Goal: Task Accomplishment & Management: Use online tool/utility

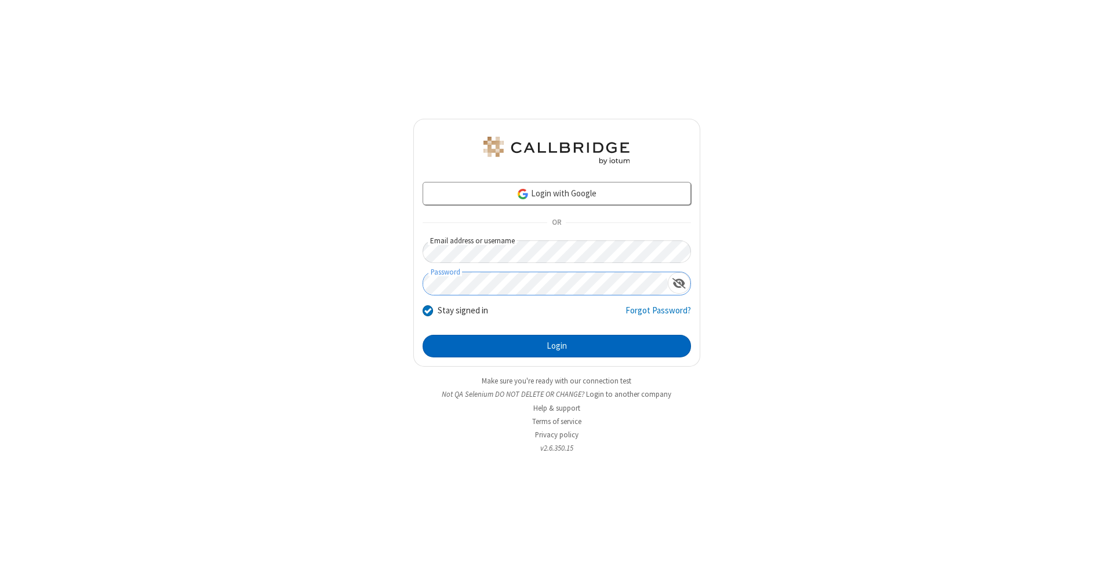
click at [556, 347] on button "Login" at bounding box center [557, 346] width 268 height 23
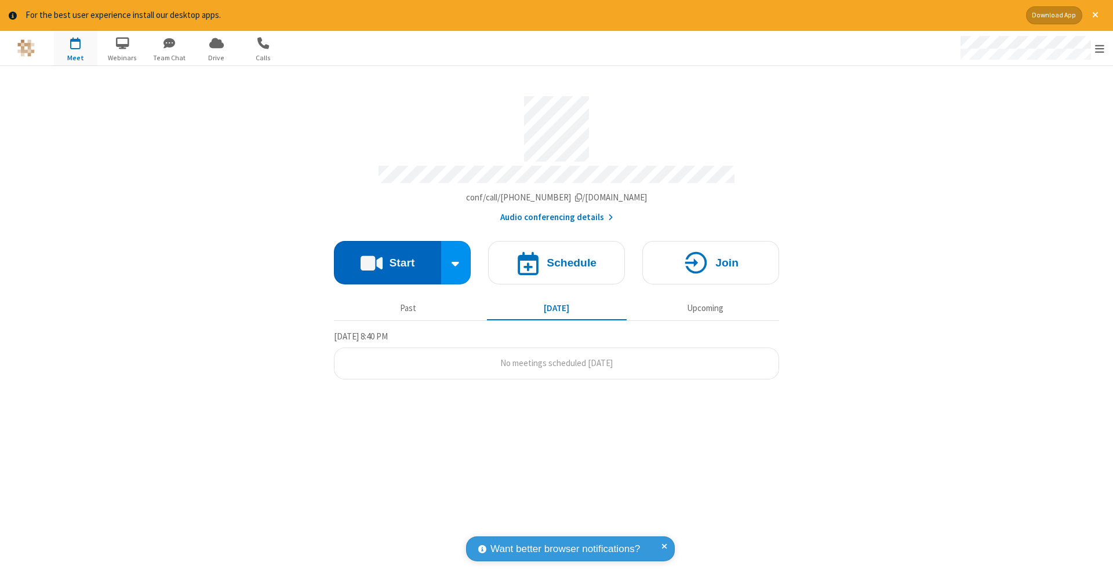
click at [387, 257] on button "Start" at bounding box center [387, 262] width 107 height 43
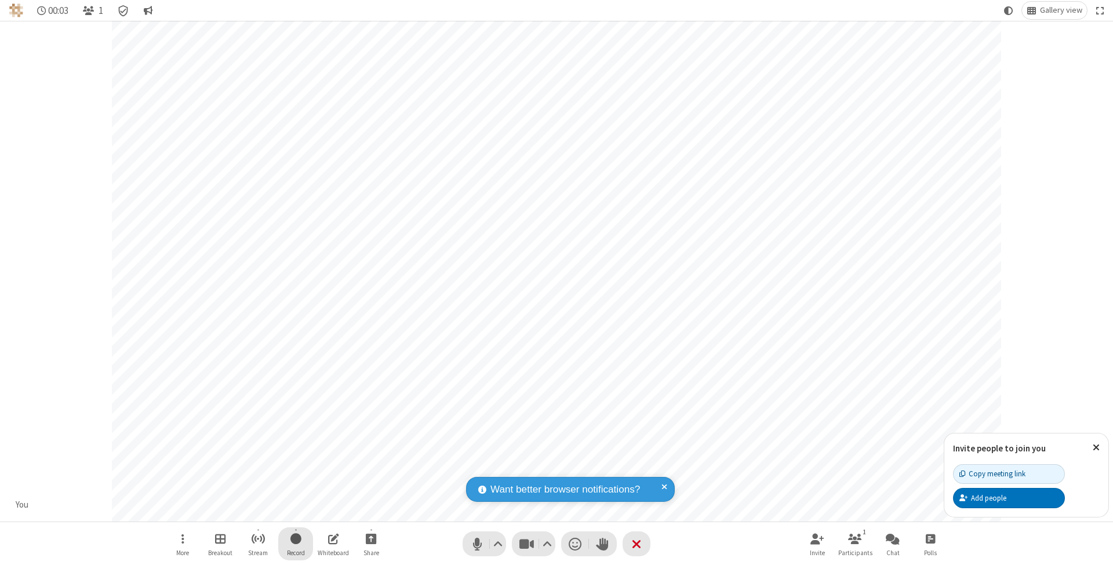
click at [296, 544] on span "Start recording" at bounding box center [295, 538] width 11 height 14
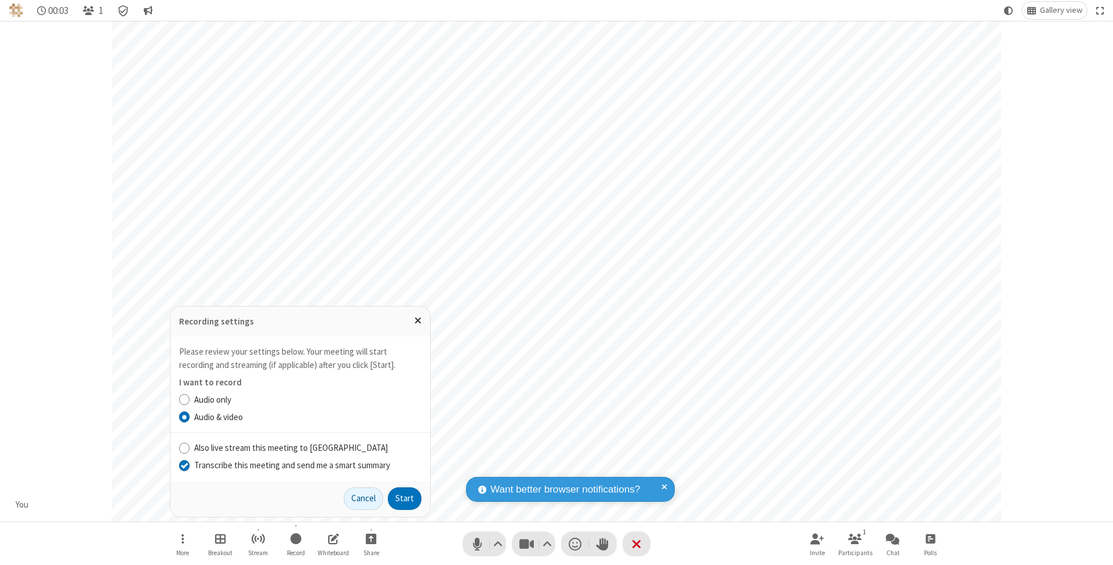
click at [184, 465] on input "Transcribe this meeting and send me a smart summary" at bounding box center [184, 465] width 11 height 12
click at [405, 498] on button "Start" at bounding box center [405, 498] width 34 height 23
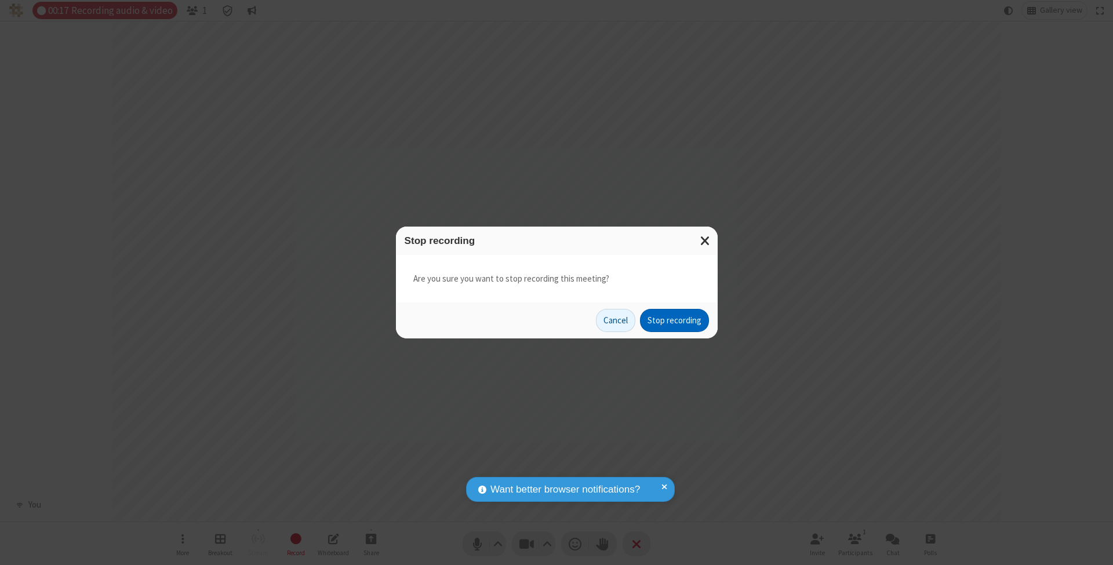
click at [674, 320] on button "Stop recording" at bounding box center [674, 320] width 69 height 23
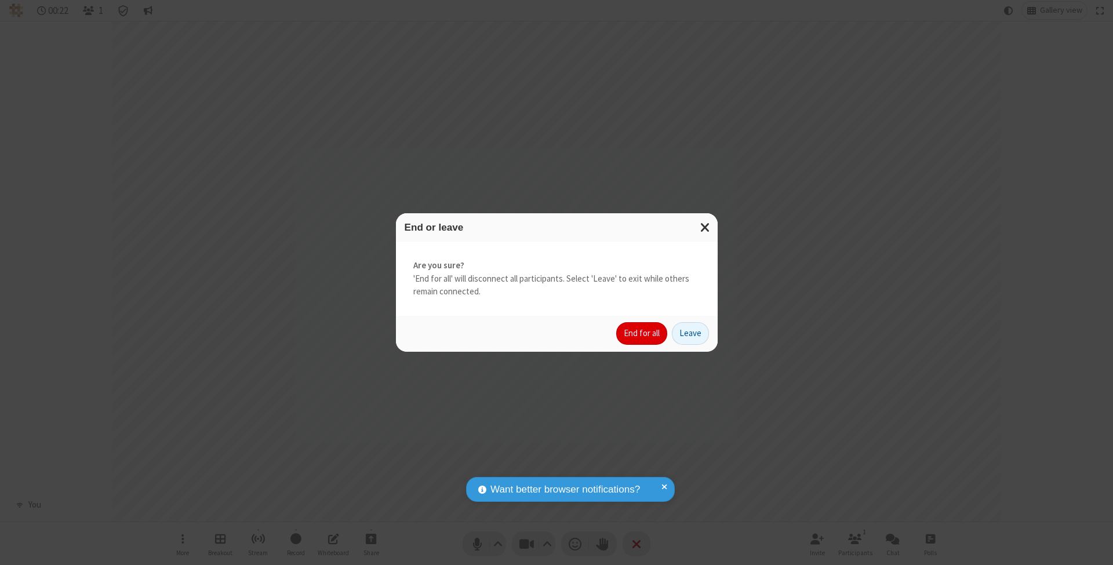
click at [642, 333] on button "End for all" at bounding box center [641, 333] width 51 height 23
